Goal: Information Seeking & Learning: Find specific page/section

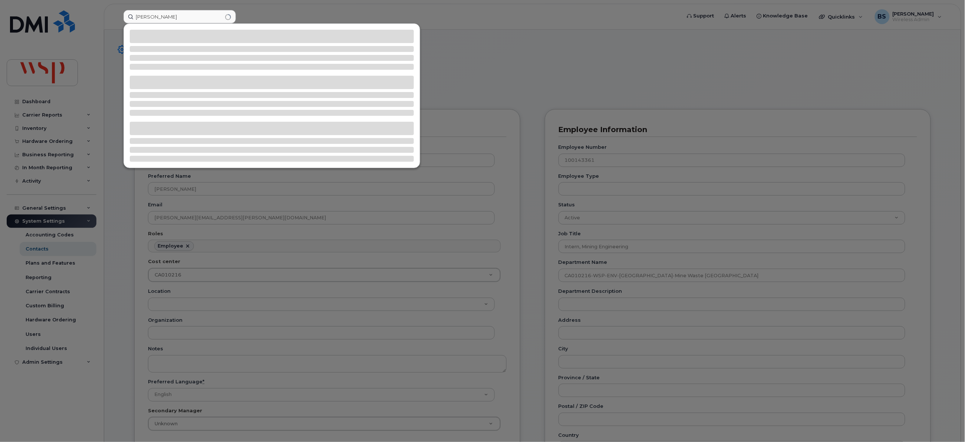
scroll to position [22, 0]
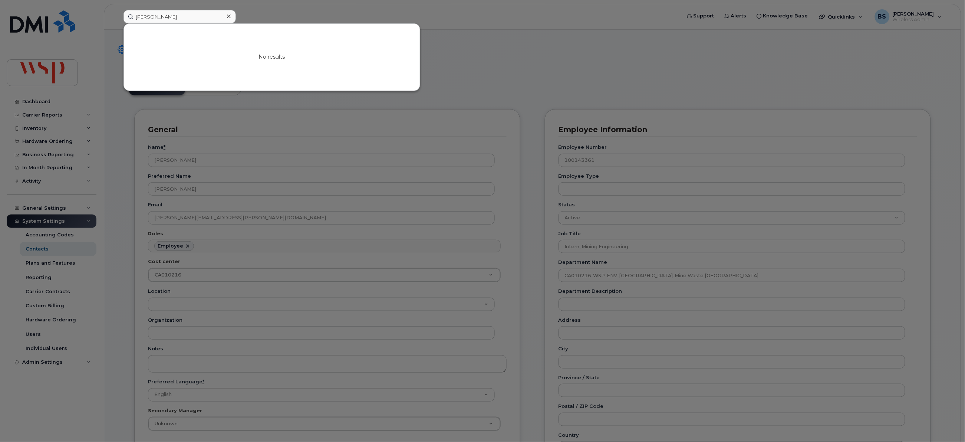
drag, startPoint x: 172, startPoint y: 14, endPoint x: 245, endPoint y: 18, distance: 73.1
click at [245, 18] on div "Justine Benoit-Cossette No results" at bounding box center [400, 16] width 564 height 13
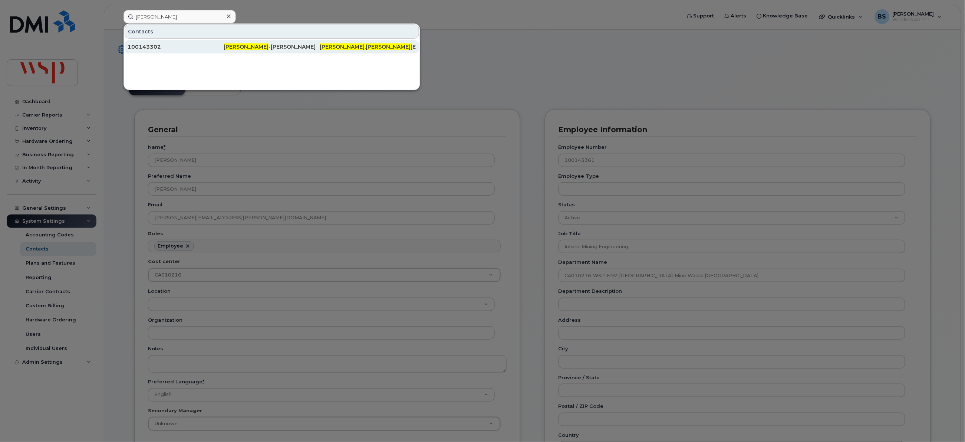
type input "Justine Benoit"
drag, startPoint x: 252, startPoint y: 43, endPoint x: 169, endPoint y: 1, distance: 93.5
click at [252, 43] on div "Justine Benoit -Cossette" at bounding box center [272, 46] width 96 height 13
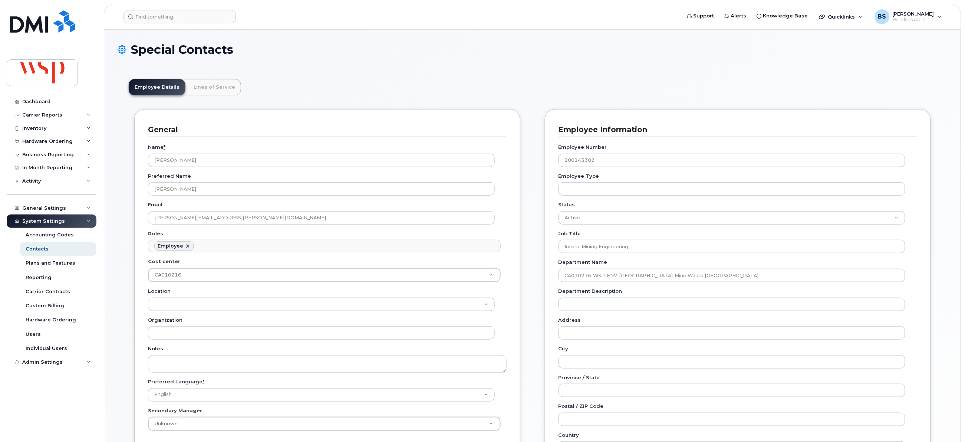
scroll to position [22, 0]
click at [201, 20] on input at bounding box center [179, 16] width 112 height 13
paste input "[PERSON_NAME]"
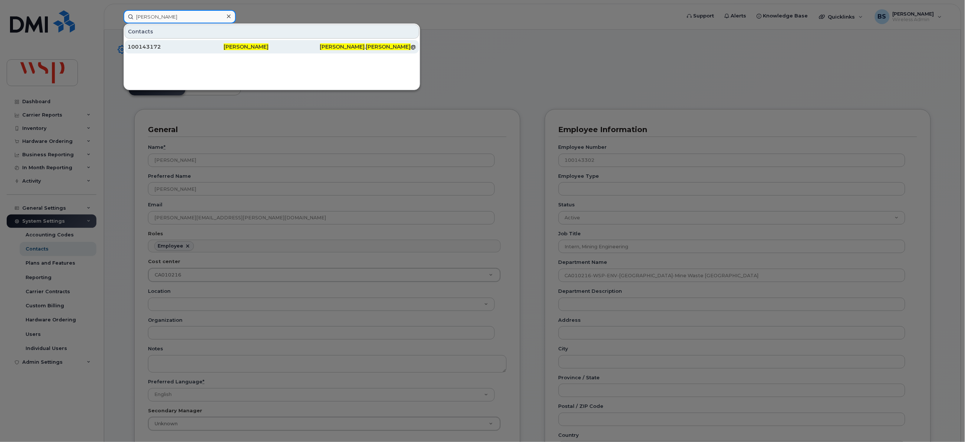
type input "[PERSON_NAME]"
drag, startPoint x: 150, startPoint y: 46, endPoint x: 132, endPoint y: 5, distance: 44.6
click at [150, 46] on div "100143172" at bounding box center [176, 46] width 96 height 7
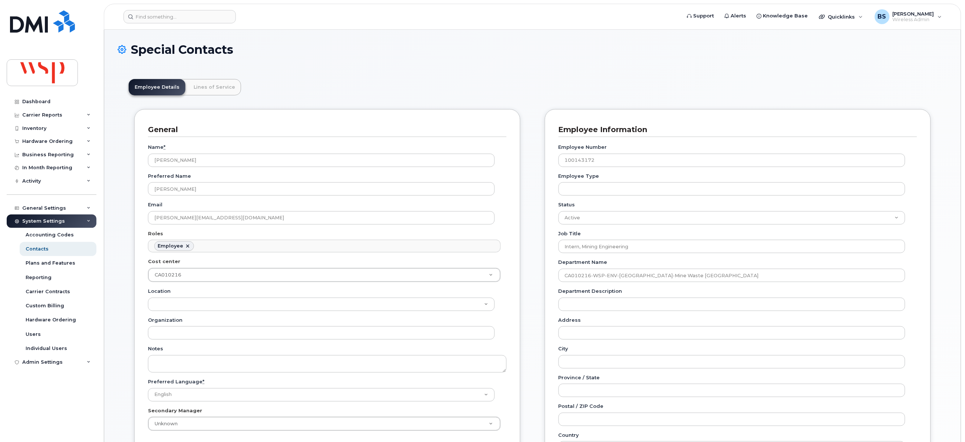
scroll to position [22, 0]
drag, startPoint x: 171, startPoint y: 23, endPoint x: 173, endPoint y: 20, distance: 3.9
click at [172, 22] on input at bounding box center [179, 16] width 112 height 13
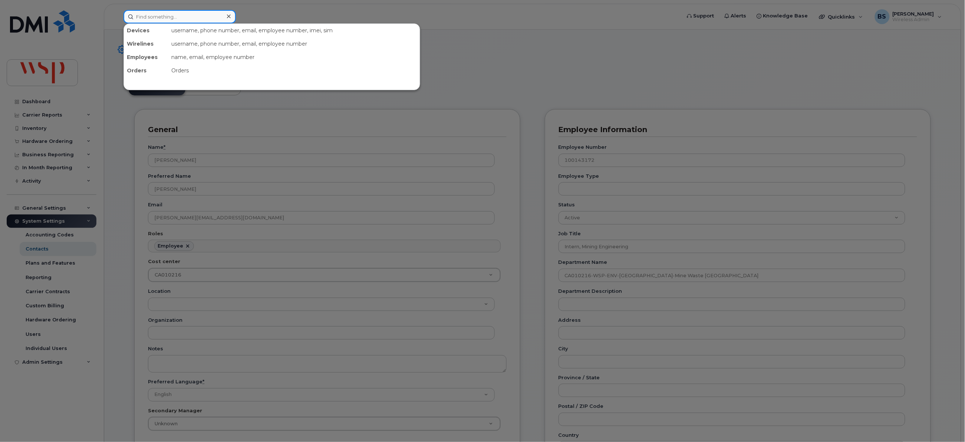
paste input "Olugbenga Imolehin"
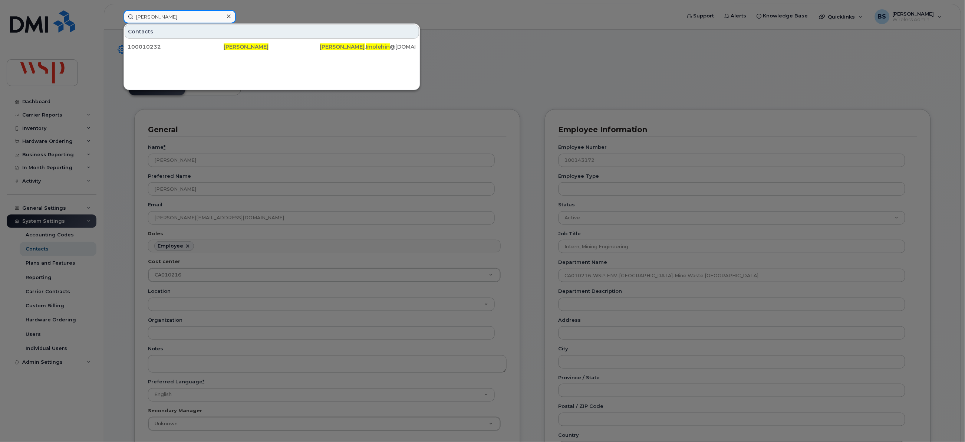
drag, startPoint x: 197, startPoint y: 19, endPoint x: 117, endPoint y: 19, distance: 80.4
click at [118, 20] on div "Olugbenga Imolehin Contacts 100010232 Olugbenga Imolehin Olugbenga . Imolehin @…" at bounding box center [400, 16] width 564 height 13
paste input "Shaik Shareef"
drag, startPoint x: 178, startPoint y: 21, endPoint x: 122, endPoint y: 21, distance: 56.3
click at [123, 21] on div "Shaik Shareef Contacts 100031967 Shaik Shareef shaik . shareef @wsp.com" at bounding box center [400, 16] width 564 height 13
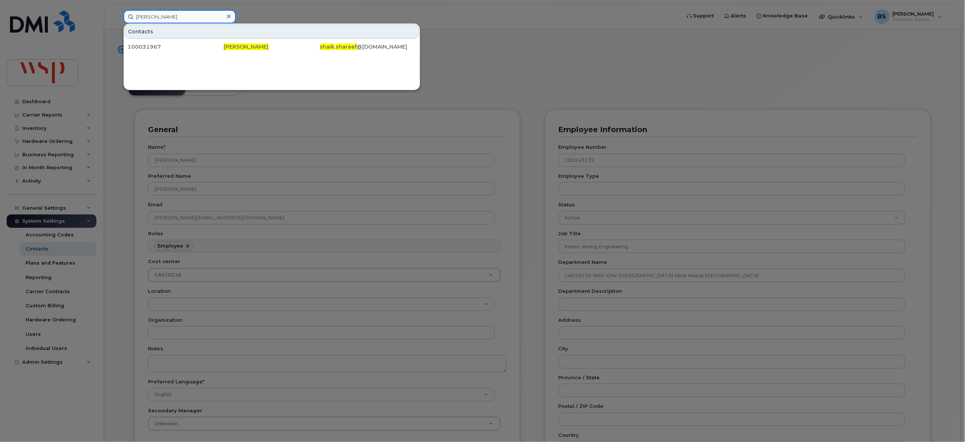
paste input "Nina Morenon"
type input "Nina Morenon"
click at [149, 44] on div "100142983" at bounding box center [176, 46] width 96 height 7
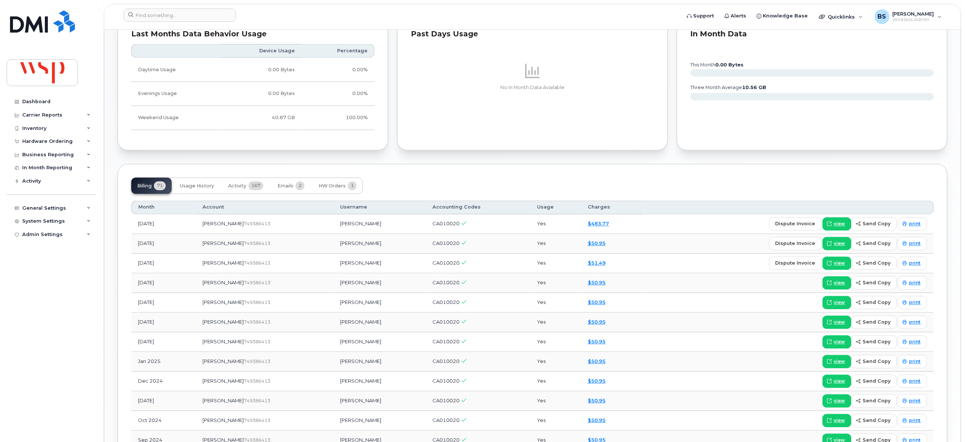
scroll to position [500, 0]
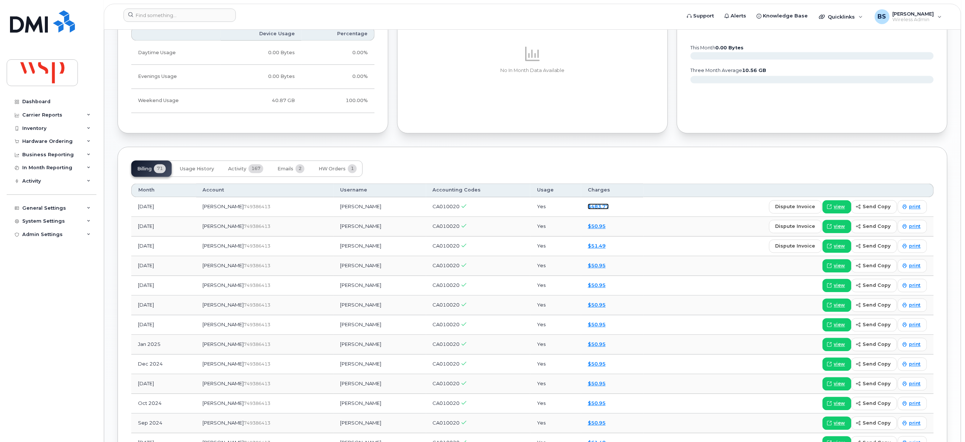
click at [588, 208] on link "$483.77" at bounding box center [598, 207] width 21 height 6
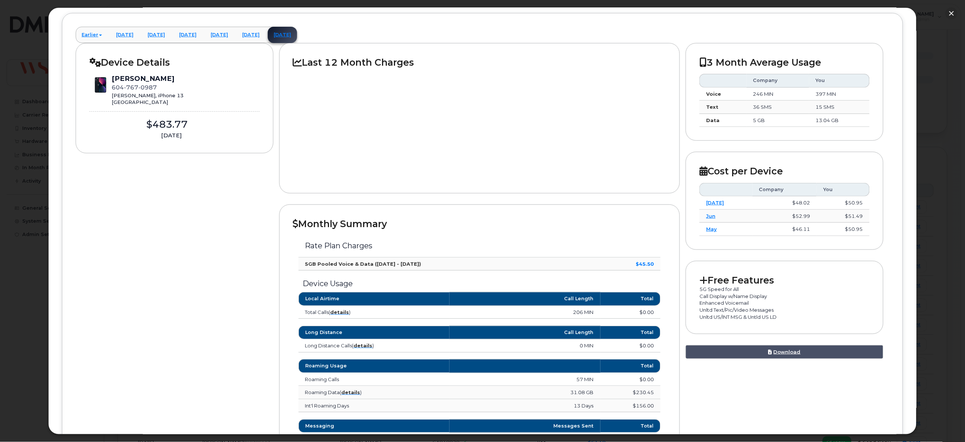
scroll to position [166, 0]
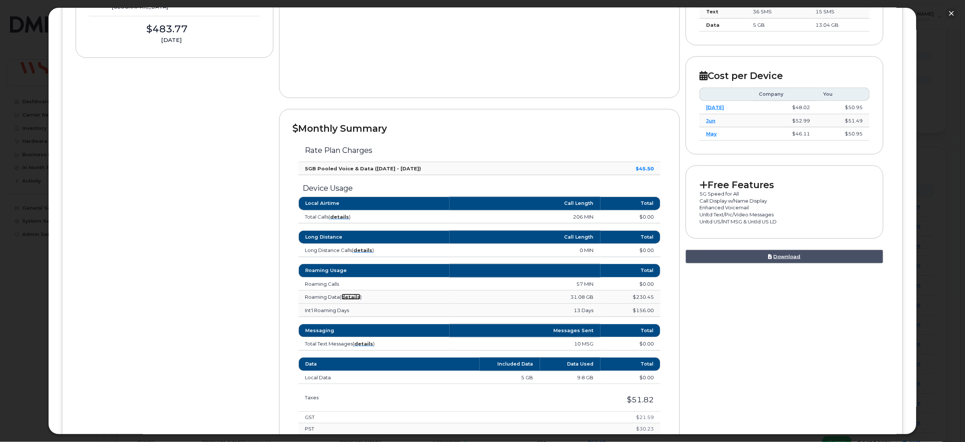
click at [356, 297] on strong "details" at bounding box center [350, 297] width 19 height 6
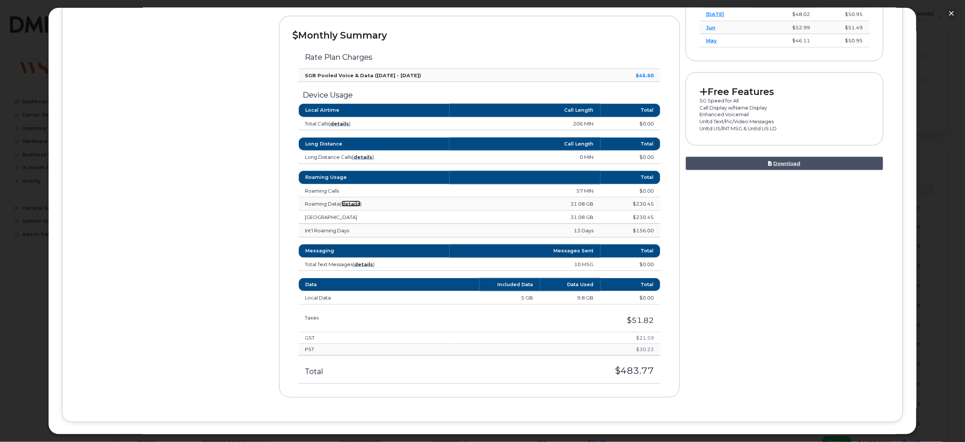
scroll to position [276, 0]
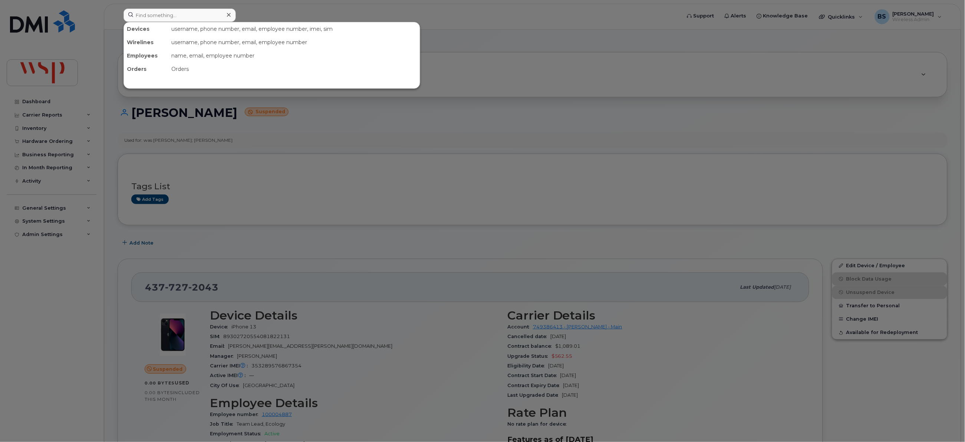
click at [183, 18] on input at bounding box center [179, 15] width 112 height 13
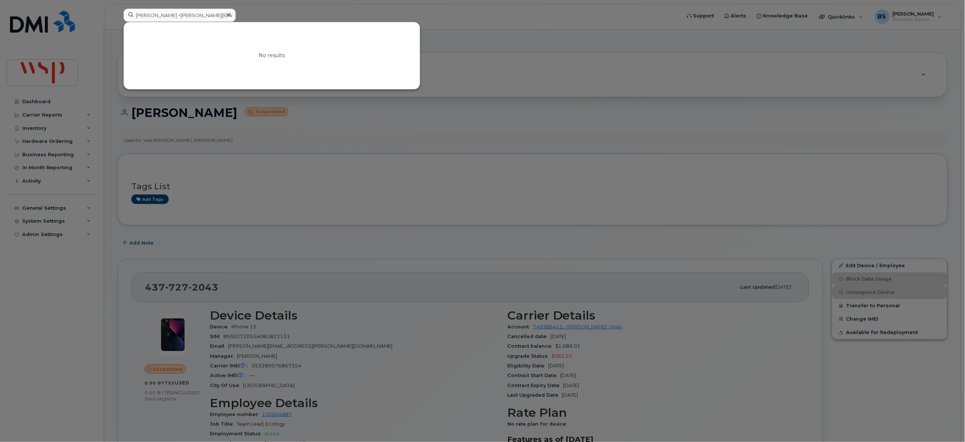
drag, startPoint x: 169, startPoint y: 19, endPoint x: 102, endPoint y: 22, distance: 67.2
click at [118, 22] on div "[PERSON_NAME] <[PERSON_NAME][EMAIL_ADDRESS][PERSON_NAME][DOMAIN_NAME]> No resul…" at bounding box center [400, 17] width 564 height 16
drag, startPoint x: 169, startPoint y: 13, endPoint x: 117, endPoint y: 14, distance: 52.3
click at [118, 14] on div "Bach, Thang <thang.bach@wsp.com> No results" at bounding box center [400, 17] width 564 height 16
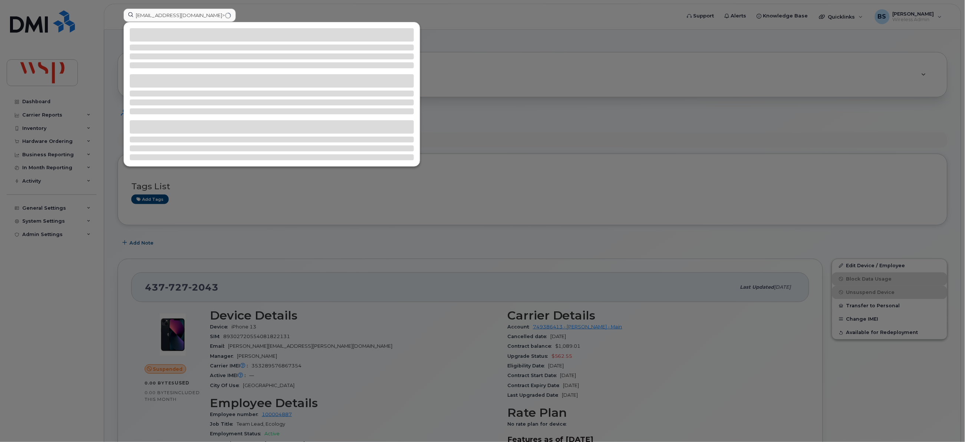
click at [211, 16] on input "thang.bach@wsp.com>" at bounding box center [179, 15] width 112 height 13
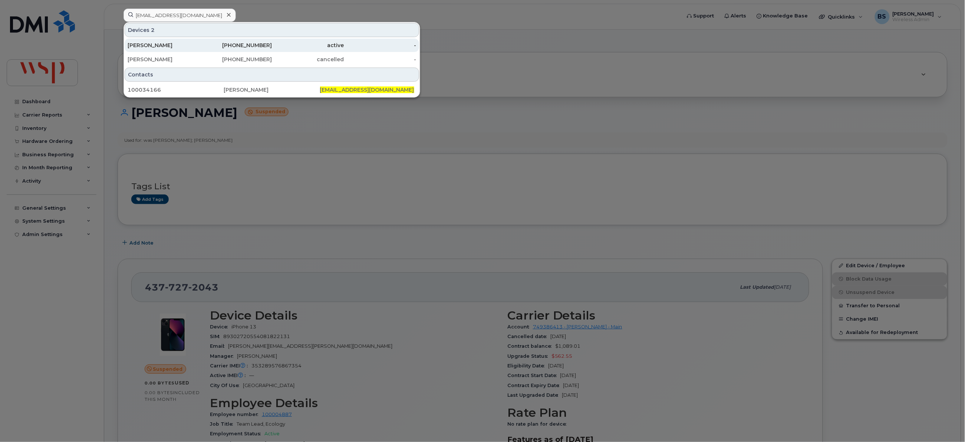
type input "thang.bach@wsp.com"
click at [152, 43] on div "Thang Bach" at bounding box center [164, 45] width 72 height 7
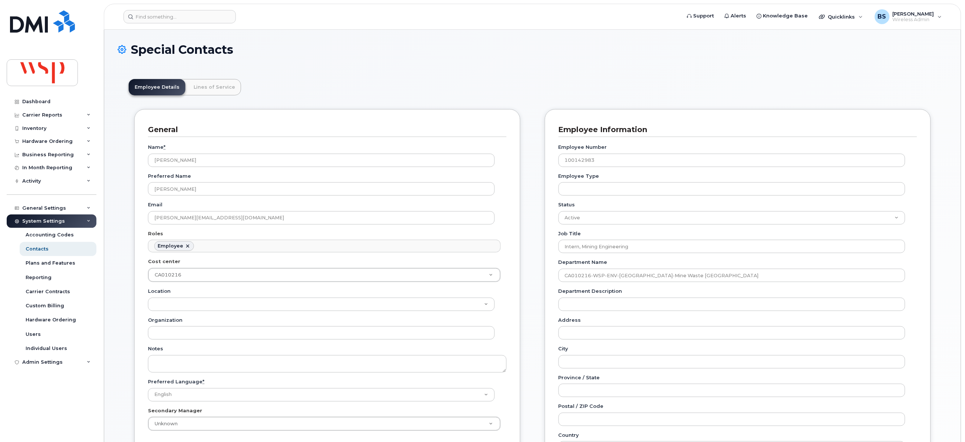
scroll to position [22, 0]
click at [175, 16] on input at bounding box center [179, 16] width 112 height 13
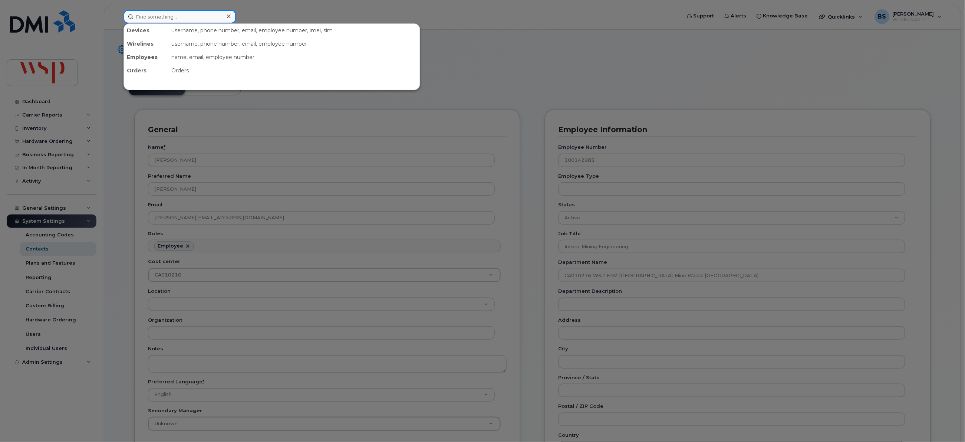
paste input "Mohamed Ben Romdhan"
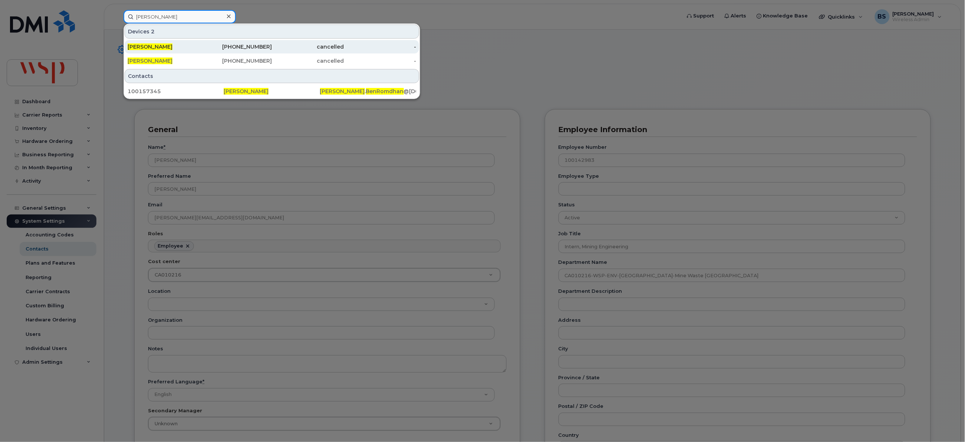
type input "Mohamed Ben Romdhan"
drag, startPoint x: 153, startPoint y: 47, endPoint x: 234, endPoint y: 77, distance: 85.5
click at [153, 47] on span "Mohamed Ben Romdhan" at bounding box center [150, 46] width 45 height 7
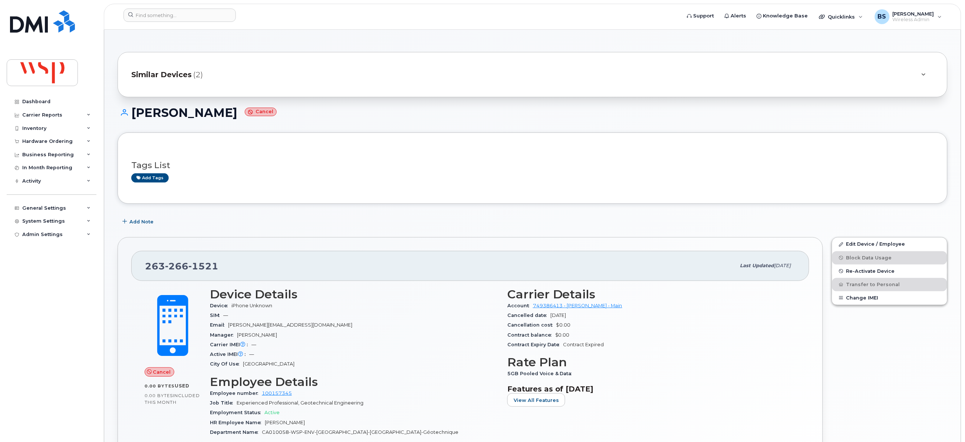
click at [198, 66] on div "Similar Devices (2)" at bounding box center [521, 75] width 781 height 18
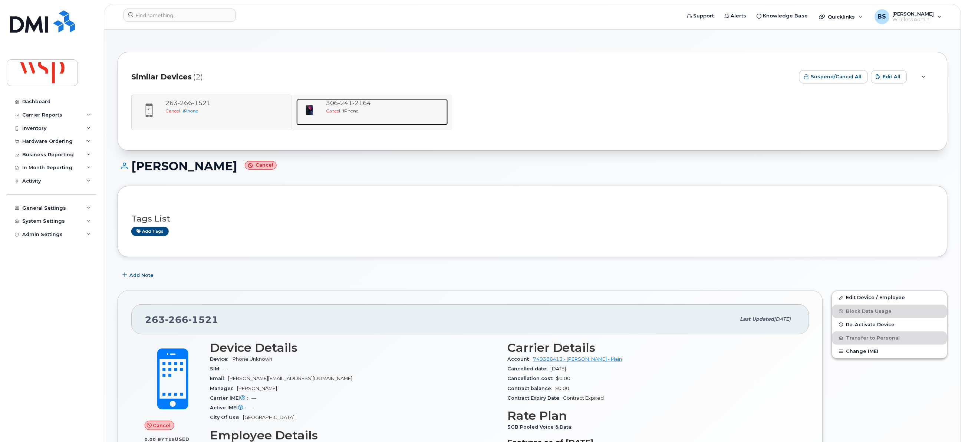
click at [358, 111] on span "iPhone" at bounding box center [350, 111] width 15 height 6
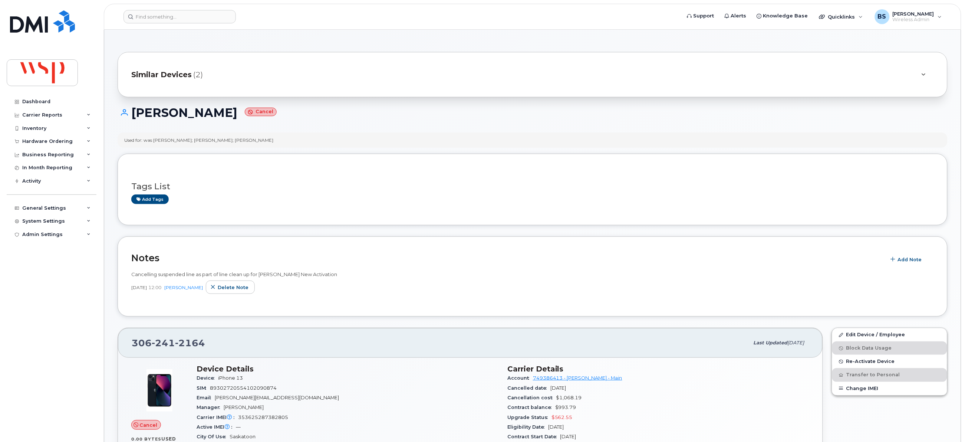
click at [217, 60] on div "Similar Devices (2)" at bounding box center [533, 74] width 830 height 45
click at [190, 79] on span "Similar Devices" at bounding box center [161, 74] width 60 height 11
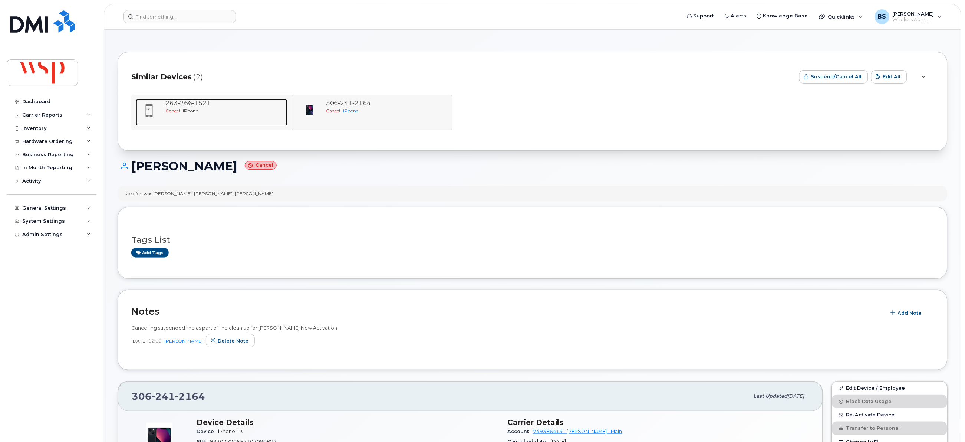
click at [176, 112] on span "Cancel" at bounding box center [172, 111] width 14 height 6
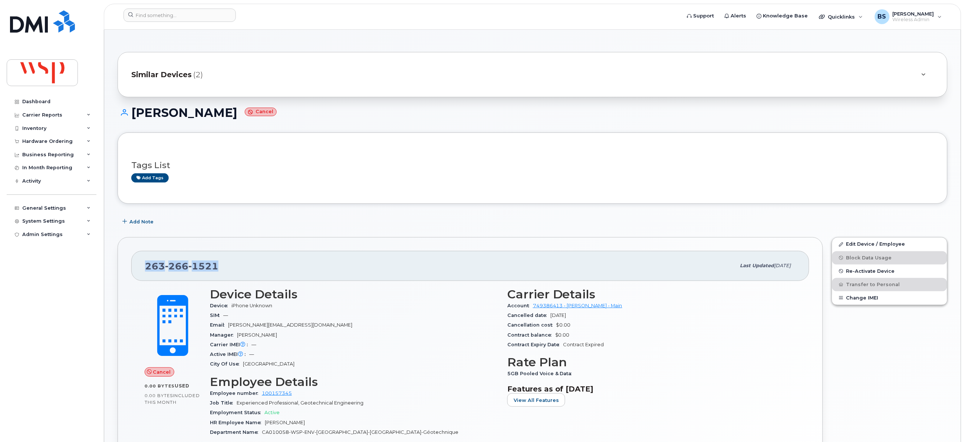
drag, startPoint x: 178, startPoint y: 266, endPoint x: 138, endPoint y: 270, distance: 40.2
click at [138, 270] on div "263 266 1521 Last updated Sep 15, 2025" at bounding box center [470, 266] width 678 height 30
click at [182, 17] on input at bounding box center [179, 15] width 112 height 13
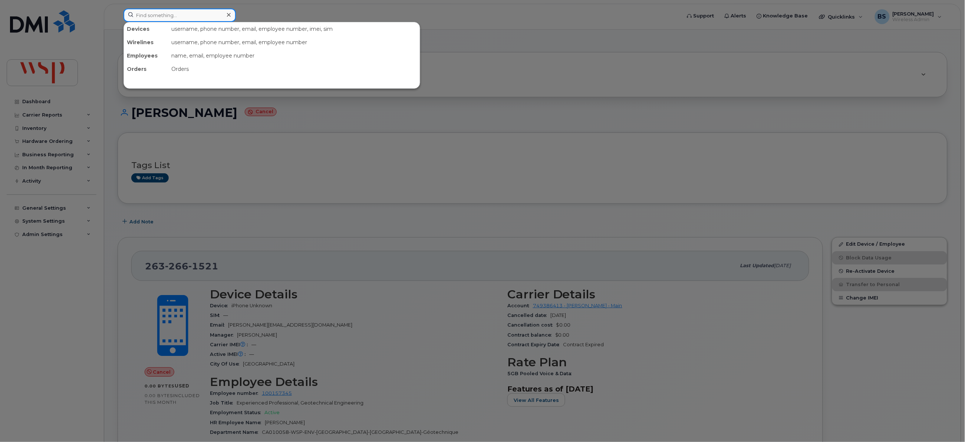
paste input "Antoine Duchesneau"
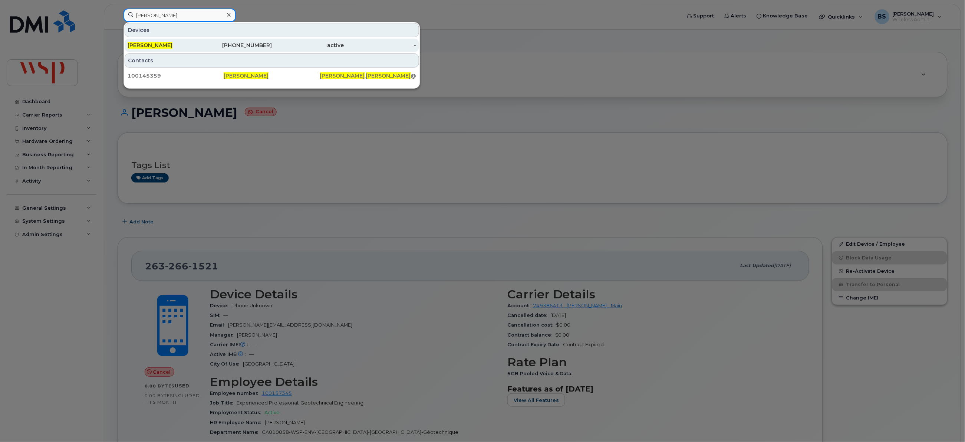
type input "Antoine Duchesneau"
click at [161, 45] on span "Antoine Duchesneau" at bounding box center [150, 45] width 45 height 7
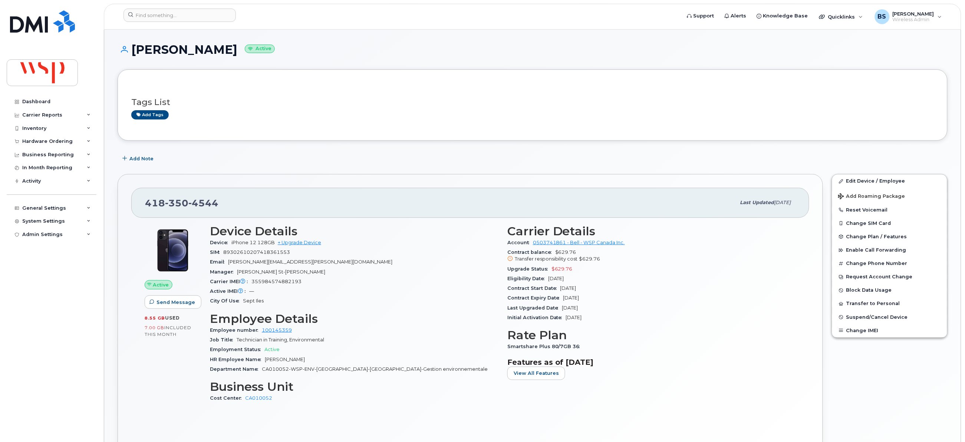
scroll to position [55, 0]
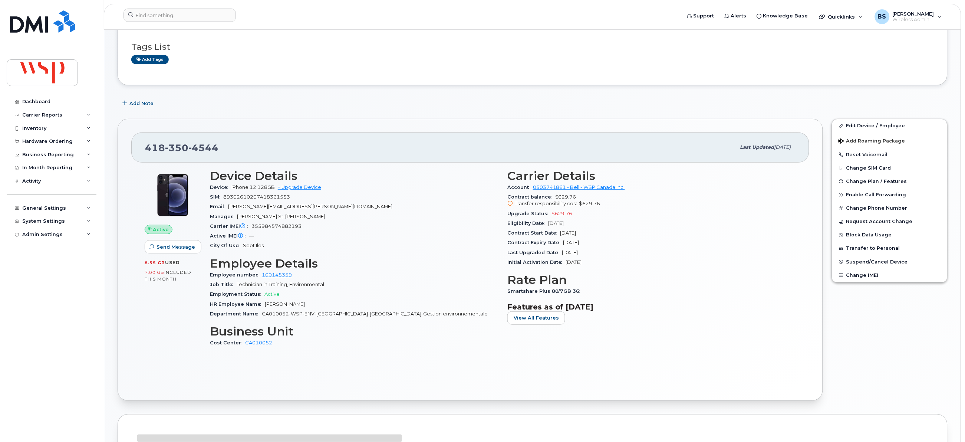
click at [277, 230] on div "Carrier IMEI Carrier IMEI is reported during the last billing cycle or change o…" at bounding box center [354, 226] width 288 height 10
copy span "355984574882193"
drag, startPoint x: 256, startPoint y: 188, endPoint x: 231, endPoint y: 191, distance: 25.3
click at [231, 191] on div "Device iPhone 12 128GB + Upgrade Device" at bounding box center [354, 187] width 288 height 10
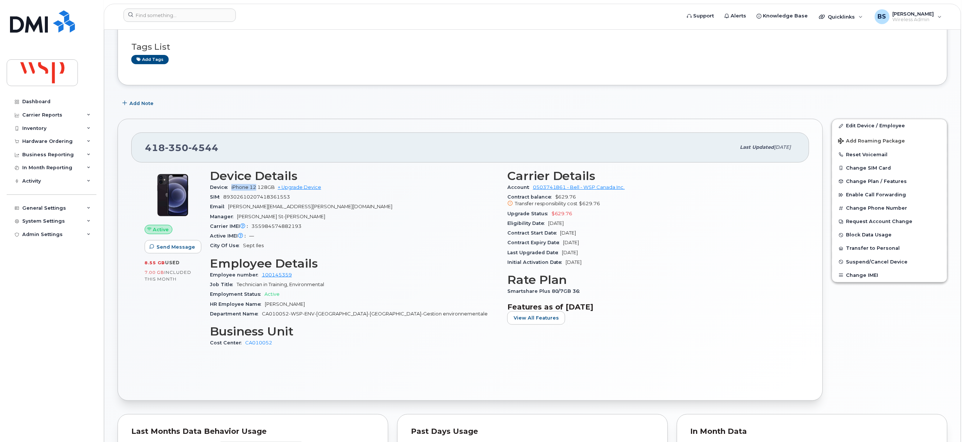
copy span "iPhone 12"
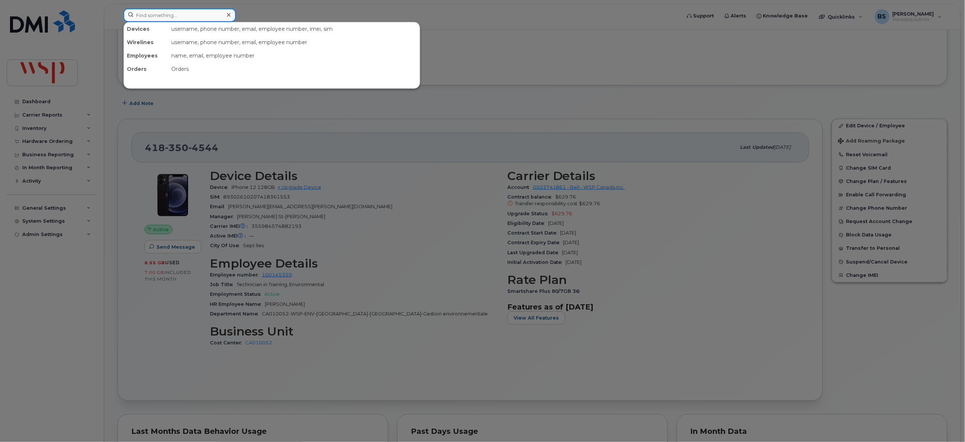
drag, startPoint x: 173, startPoint y: 14, endPoint x: 187, endPoint y: 19, distance: 14.3
click at [172, 14] on input at bounding box center [179, 15] width 112 height 13
paste input "[PERSON_NAME]"
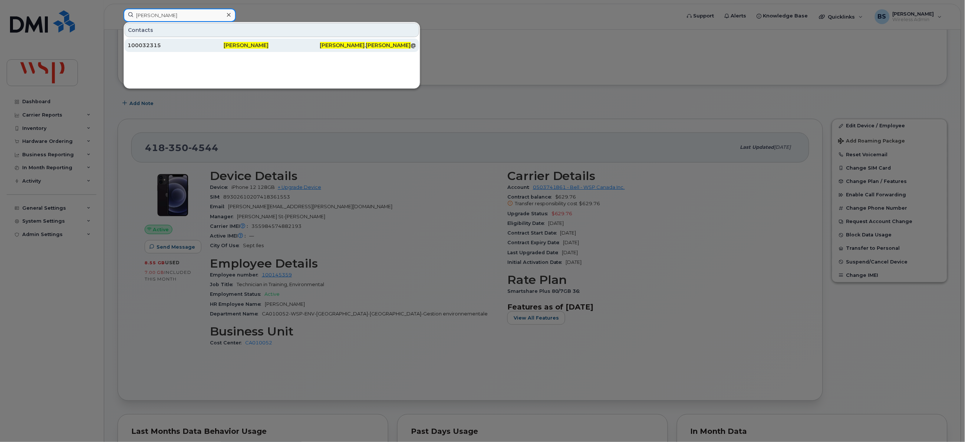
type input "[PERSON_NAME]"
drag, startPoint x: 146, startPoint y: 45, endPoint x: 167, endPoint y: 39, distance: 21.6
click at [146, 45] on div "100032315" at bounding box center [176, 45] width 96 height 7
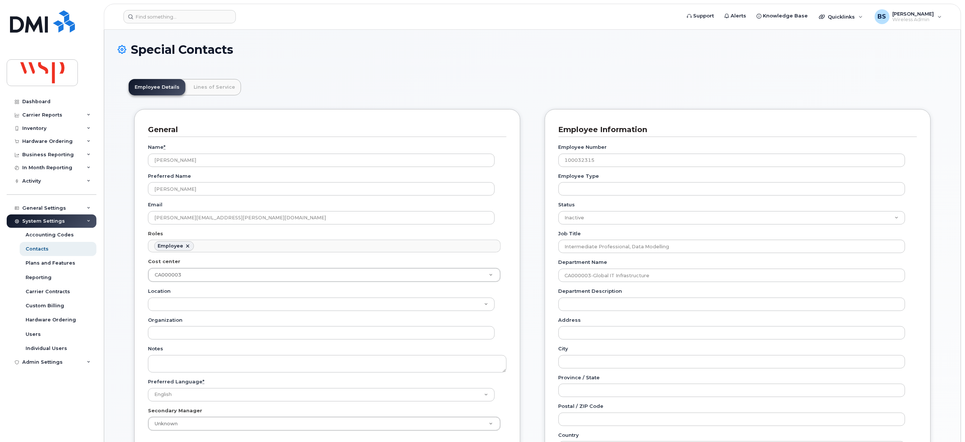
scroll to position [22, 0]
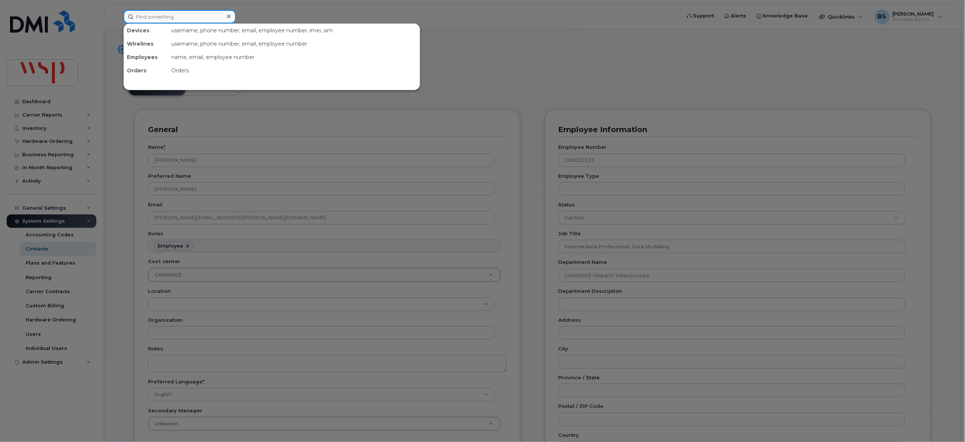
drag, startPoint x: 192, startPoint y: 20, endPoint x: 210, endPoint y: 21, distance: 18.2
click at [191, 20] on input at bounding box center [179, 16] width 112 height 13
paste input "[PERSON_NAME]"
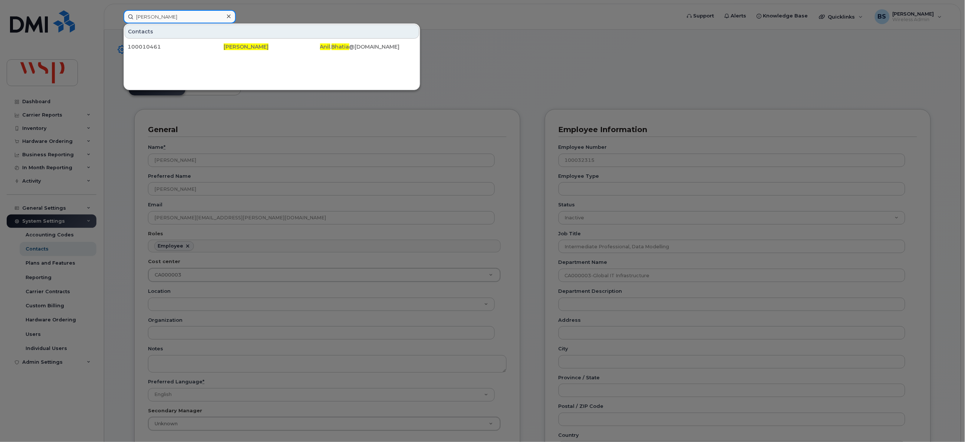
drag, startPoint x: 179, startPoint y: 19, endPoint x: 47, endPoint y: 25, distance: 132.1
click at [118, 20] on div "[PERSON_NAME] Contacts 100010461 [PERSON_NAME] [PERSON_NAME] . [PERSON_NAME] @[…" at bounding box center [400, 16] width 564 height 13
paste input "[PERSON_NAME]"
drag, startPoint x: 191, startPoint y: 17, endPoint x: 107, endPoint y: 31, distance: 84.5
click at [118, 18] on div "[PERSON_NAME] Contacts 100002591 [PERSON_NAME] [PERSON_NAME] . [PERSON_NAME] @[…" at bounding box center [400, 16] width 564 height 13
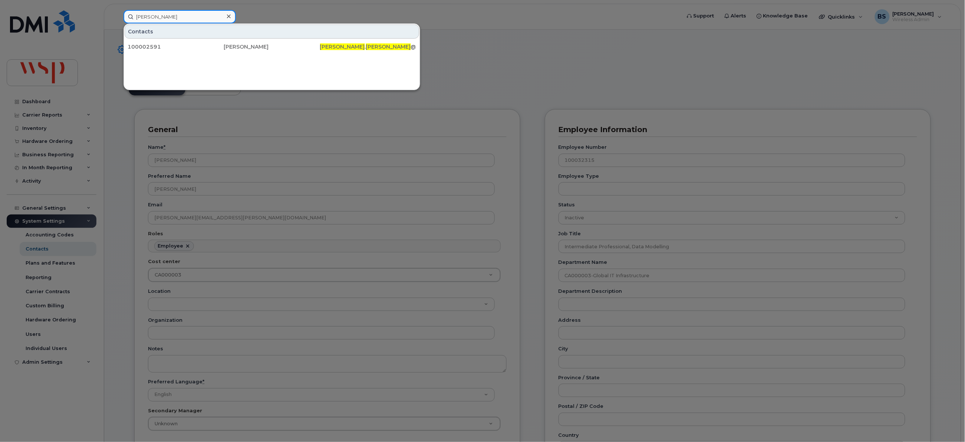
paste input "[PERSON_NAME]"
drag, startPoint x: 108, startPoint y: 18, endPoint x: 97, endPoint y: 18, distance: 11.1
click at [118, 18] on div "[PERSON_NAME] Contacts 100012048 [PERSON_NAME] . Banga @[DOMAIN_NAME]" at bounding box center [400, 16] width 564 height 13
paste input "[PERSON_NAME]"
drag, startPoint x: 194, startPoint y: 18, endPoint x: 59, endPoint y: 19, distance: 135.7
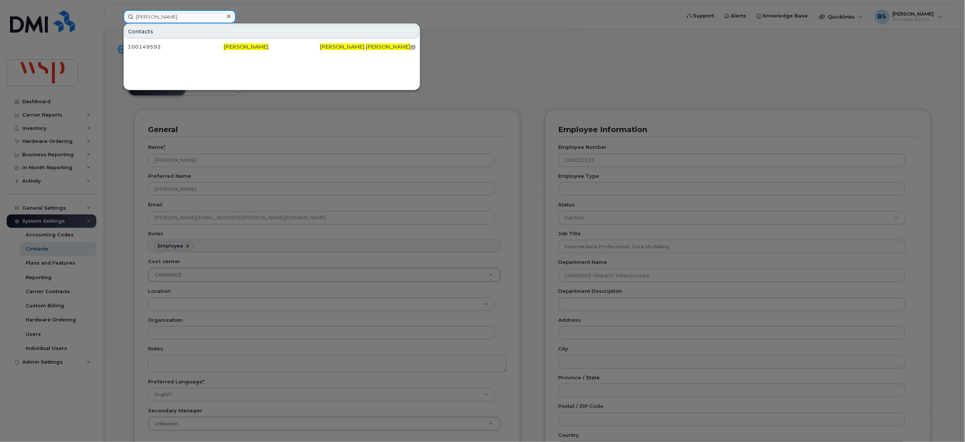
click at [118, 18] on div "[PERSON_NAME] Contacts 100149592 [PERSON_NAME][GEOGRAPHIC_DATA][PERSON_NAME] . …" at bounding box center [400, 16] width 564 height 13
paste input "[PERSON_NAME]"
drag, startPoint x: 189, startPoint y: 19, endPoint x: 105, endPoint y: 22, distance: 84.2
click at [118, 23] on div "[PERSON_NAME] Contacts 100143566 [PERSON_NAME] [PERSON_NAME] . [PERSON_NAME] @[…" at bounding box center [400, 16] width 564 height 13
paste input "[PERSON_NAME]"
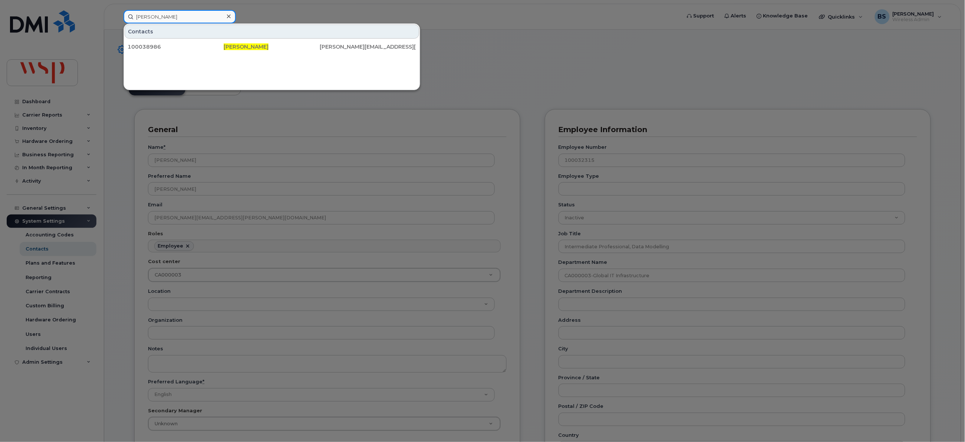
drag, startPoint x: 214, startPoint y: 18, endPoint x: 73, endPoint y: 18, distance: 141.6
click at [118, 18] on div "Arunasalam Coomarasamy Contacts 100038986 Arunasalam Coomarasamy a.coomarasamy@…" at bounding box center [400, 16] width 564 height 13
paste input "Pratima Ranjan"
drag, startPoint x: 192, startPoint y: 14, endPoint x: 51, endPoint y: 28, distance: 141.2
click at [118, 23] on div "Pratima Ranjan Contacts 100145255 Pratima Ranjan Pratima . Ranjan @wsp.com" at bounding box center [400, 16] width 564 height 13
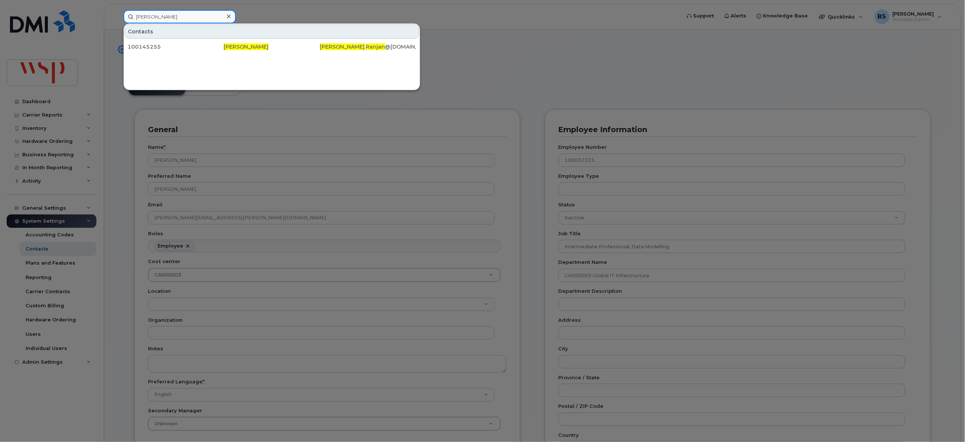
paste input "Shivani Toki"
drag, startPoint x: 190, startPoint y: 16, endPoint x: 99, endPoint y: 14, distance: 91.2
click at [118, 19] on div "Shivani Toki Contacts 100012074 Shivani Toki Shivani . Toki @wsp.com" at bounding box center [400, 16] width 564 height 13
paste input "Audrey Parent"
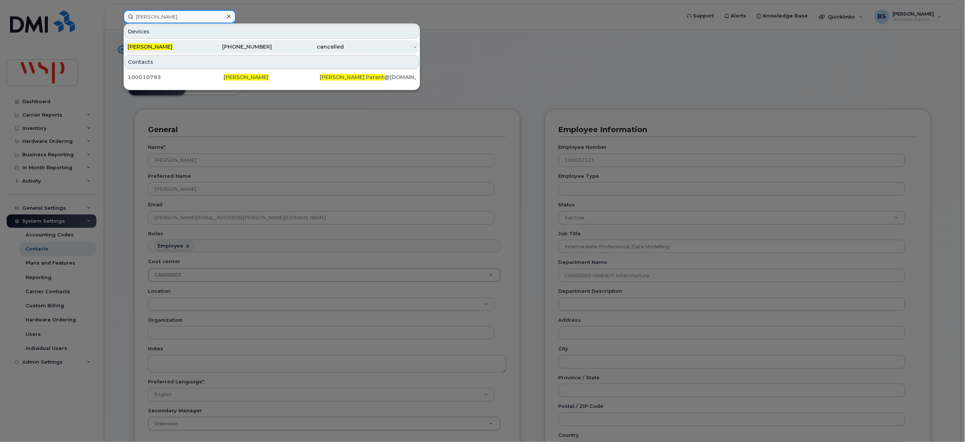
type input "Audrey Parent"
click at [141, 45] on span "Audrey Parent" at bounding box center [150, 46] width 45 height 7
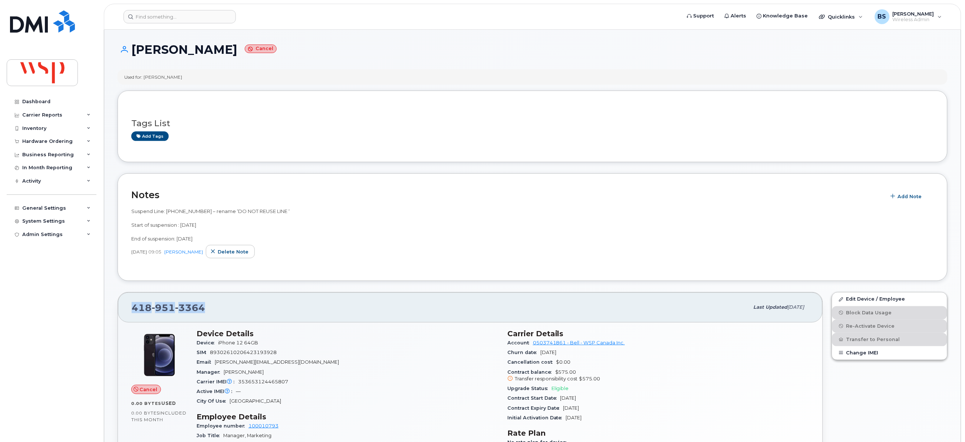
drag, startPoint x: 182, startPoint y: 311, endPoint x: 131, endPoint y: 312, distance: 51.2
click at [131, 312] on div "418 951 3364 Last updated Aug 21, 2024" at bounding box center [470, 307] width 704 height 30
click at [913, 196] on span "Add Note" at bounding box center [909, 196] width 24 height 7
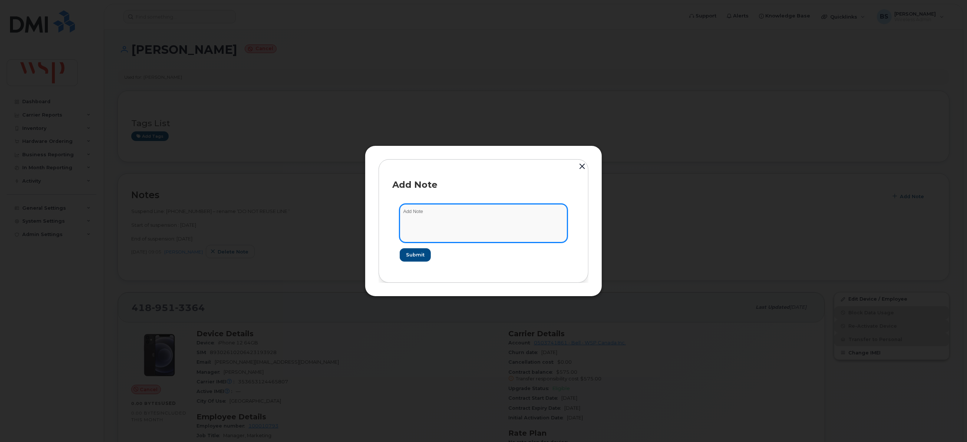
drag, startPoint x: 476, startPoint y: 221, endPoint x: 487, endPoint y: 218, distance: 10.8
click at [483, 218] on textarea at bounding box center [484, 223] width 168 height 38
type textarea "phone was never activated in 2021. Enrolling in BYOD. returning phone to IT"
click at [416, 249] on button "Submit" at bounding box center [415, 254] width 30 height 13
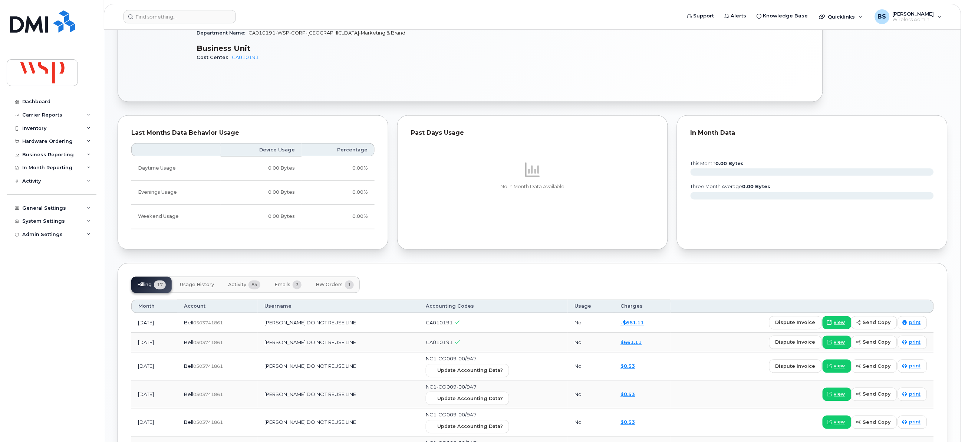
scroll to position [500, 0]
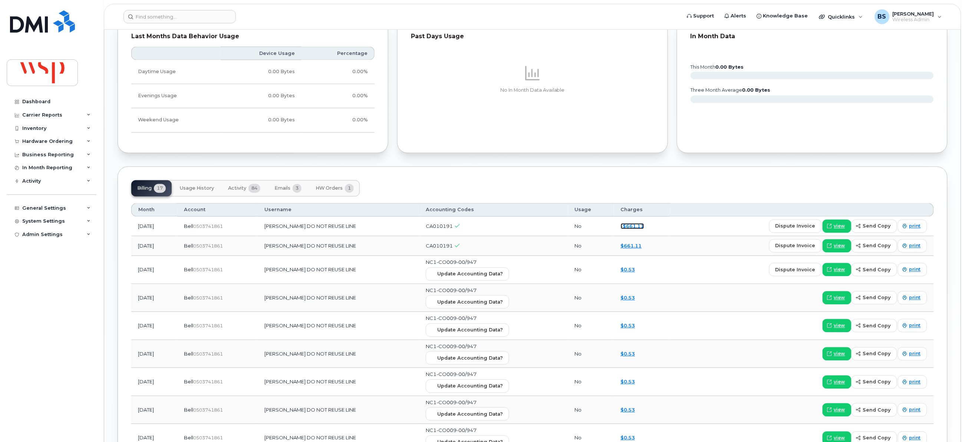
click at [634, 229] on link "-$661.11" at bounding box center [632, 226] width 23 height 6
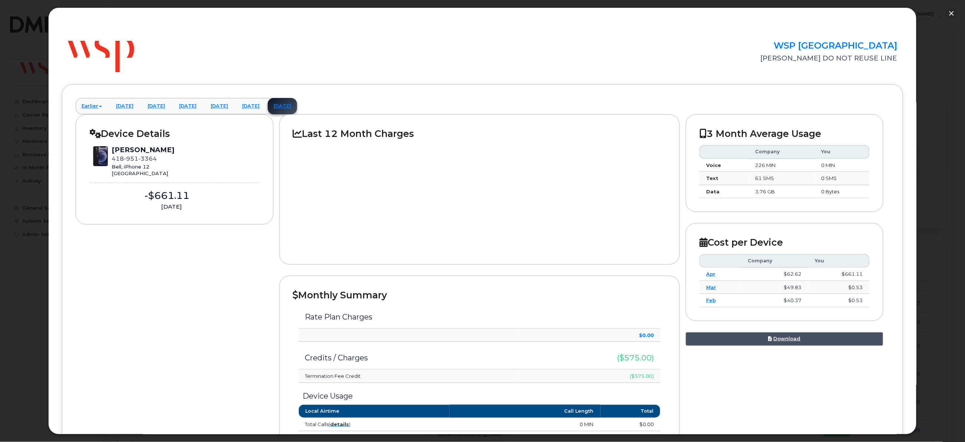
scroll to position [389, 0]
click at [949, 14] on button "button" at bounding box center [951, 13] width 12 height 12
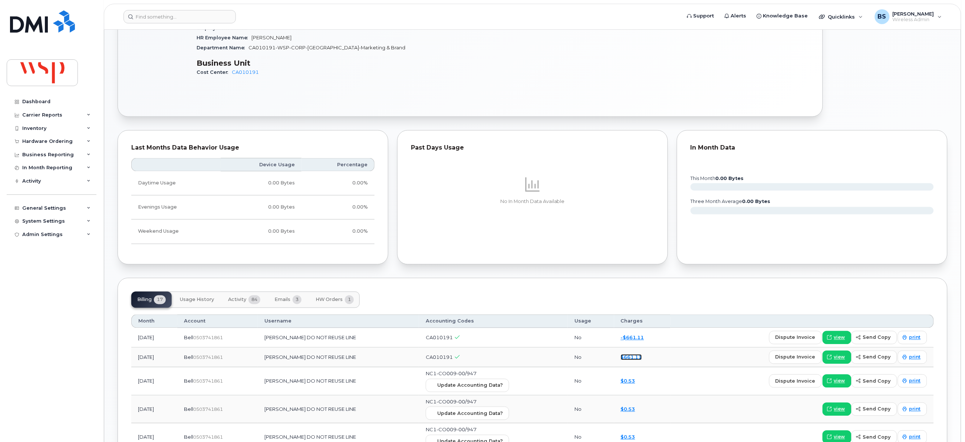
click at [632, 359] on link "$661.11" at bounding box center [631, 357] width 21 height 6
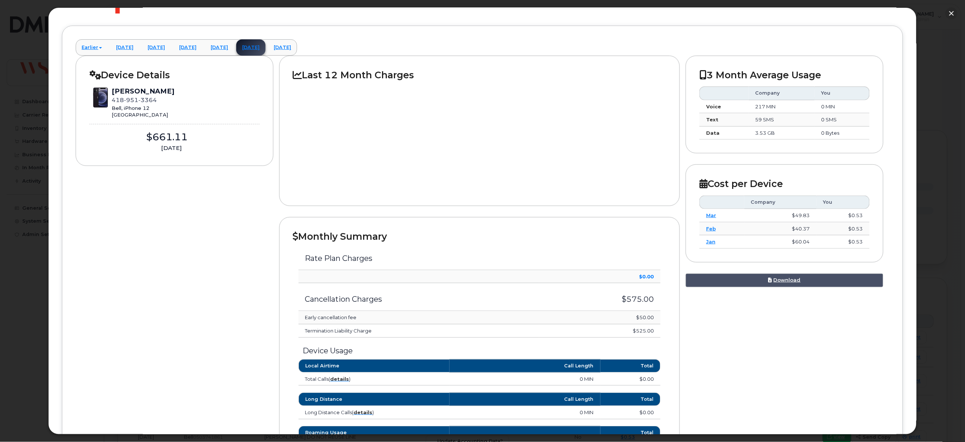
scroll to position [222, 0]
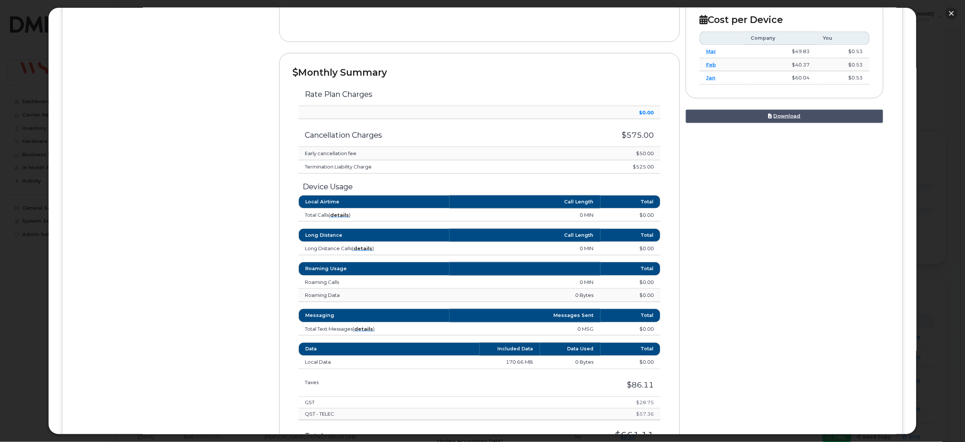
drag, startPoint x: 952, startPoint y: 12, endPoint x: 866, endPoint y: 61, distance: 99.1
click at [952, 11] on button "button" at bounding box center [951, 13] width 12 height 12
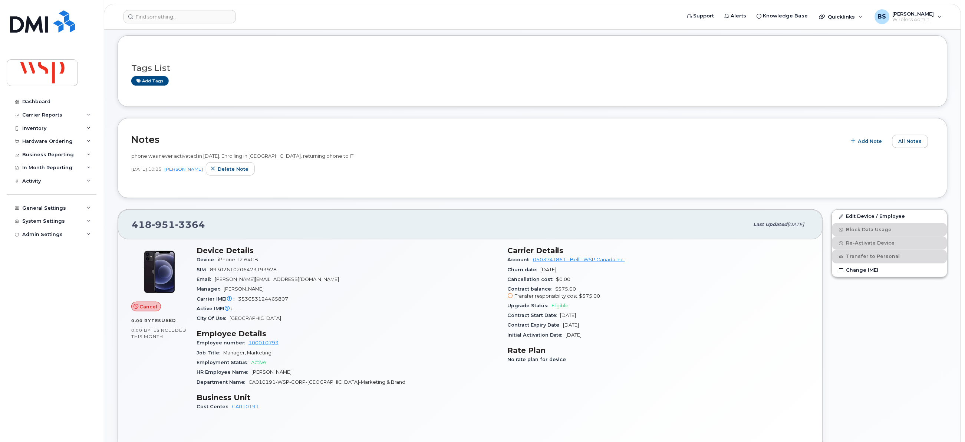
scroll to position [0, 0]
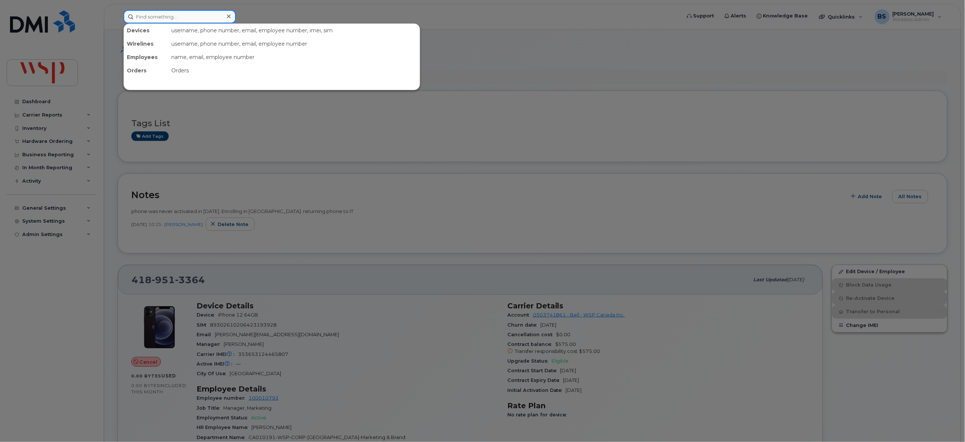
click at [192, 19] on input at bounding box center [179, 16] width 112 height 13
paste input "4372307484"
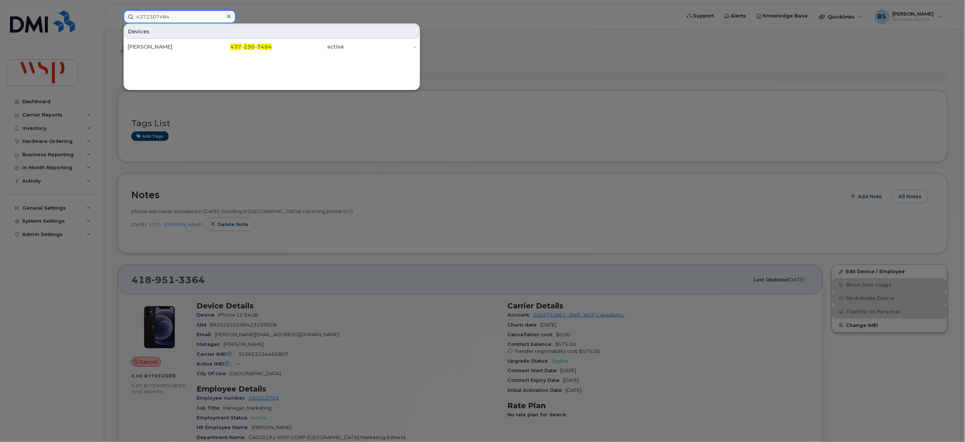
type input "4372307484"
click at [149, 43] on div "Derrick Moggy" at bounding box center [164, 46] width 72 height 7
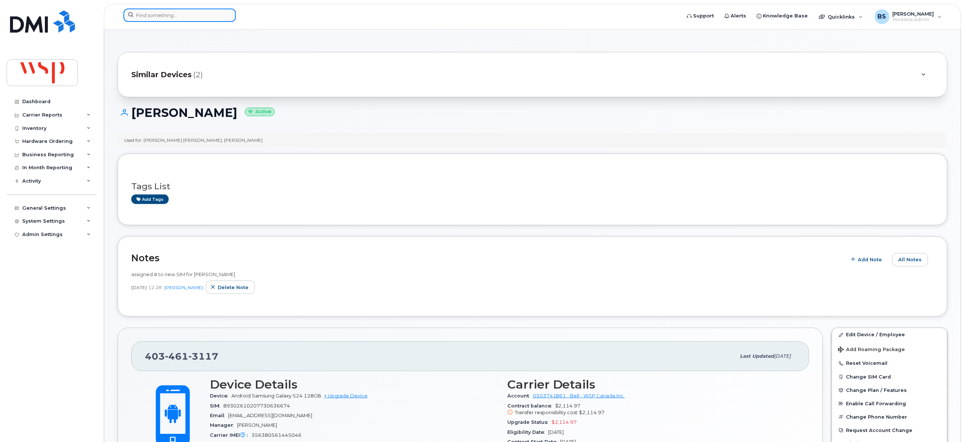
click at [188, 19] on input at bounding box center [179, 15] width 112 height 13
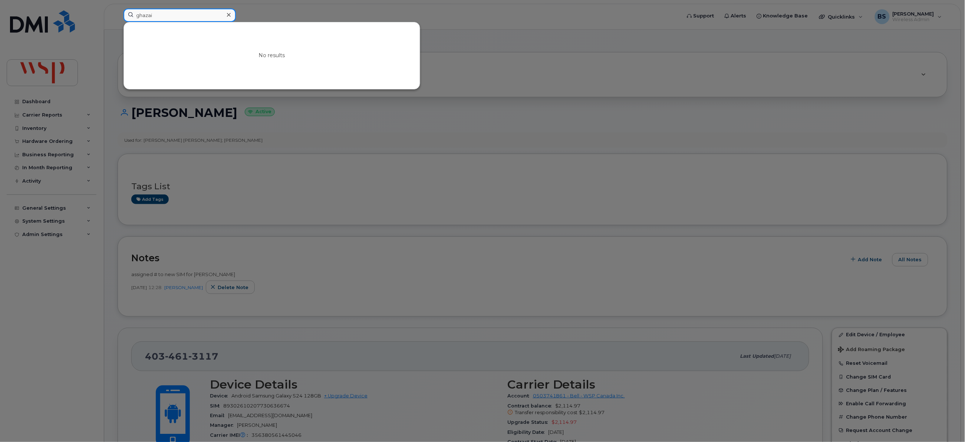
click at [168, 17] on input "ghazai" at bounding box center [179, 15] width 112 height 13
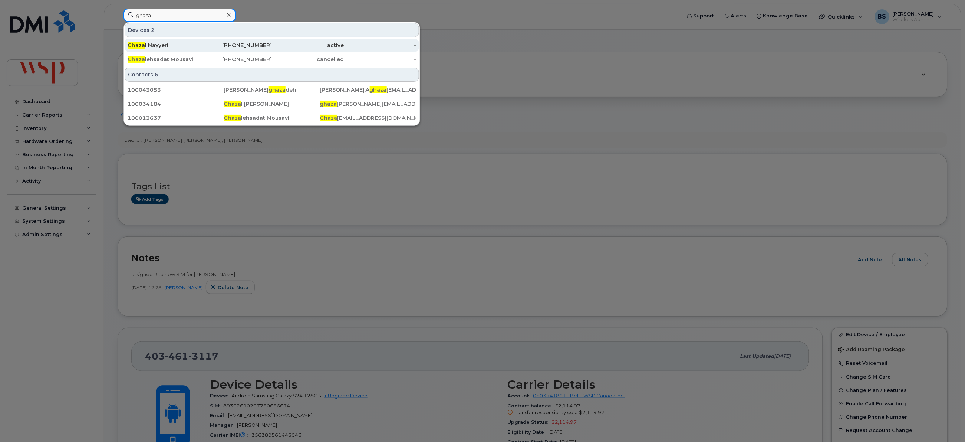
type input "ghaza"
drag, startPoint x: 152, startPoint y: 44, endPoint x: 161, endPoint y: 39, distance: 9.9
click at [152, 44] on div "Ghaza l Nayyeri" at bounding box center [164, 45] width 72 height 7
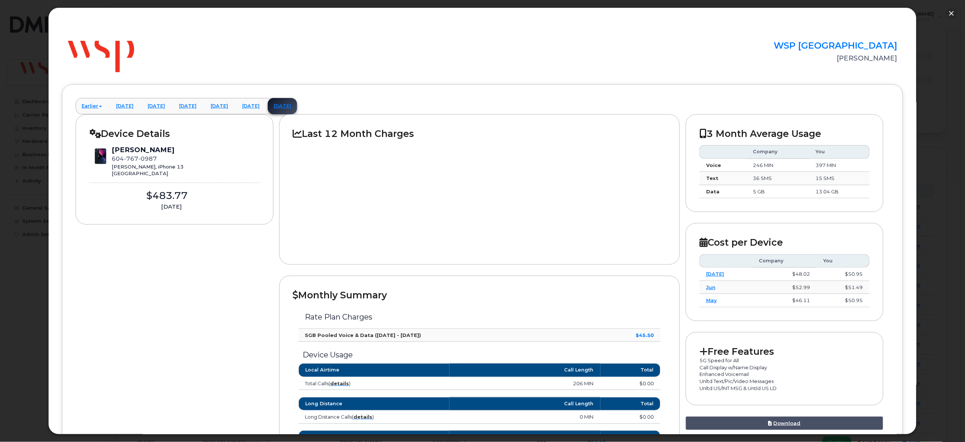
scroll to position [276, 0]
